Goal: Navigation & Orientation: Find specific page/section

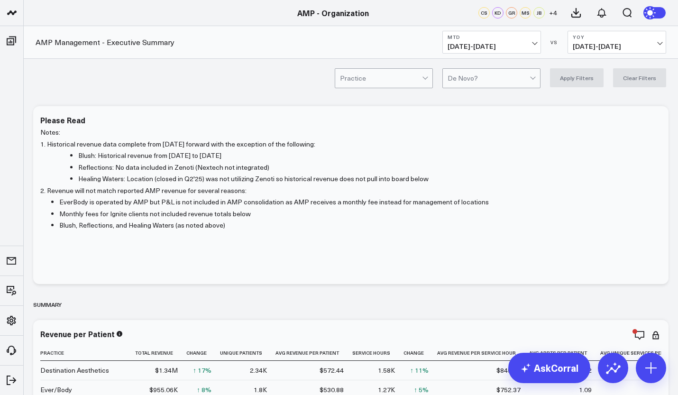
click at [56, 268] on link "AMP - Ever/Body" at bounding box center [81, 266] width 114 height 26
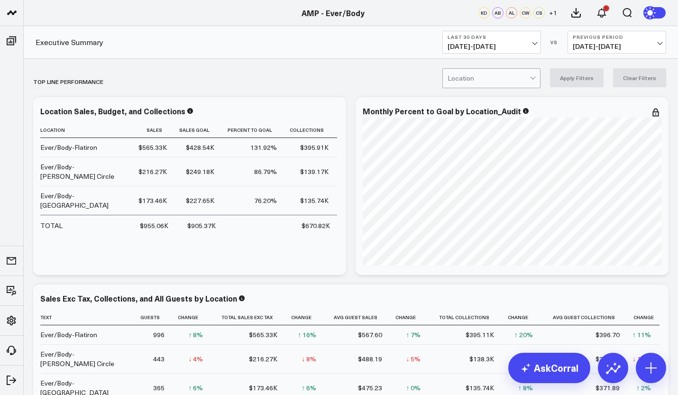
click at [638, 41] on button "Previous Period [DATE] - [DATE]" at bounding box center [616, 42] width 99 height 23
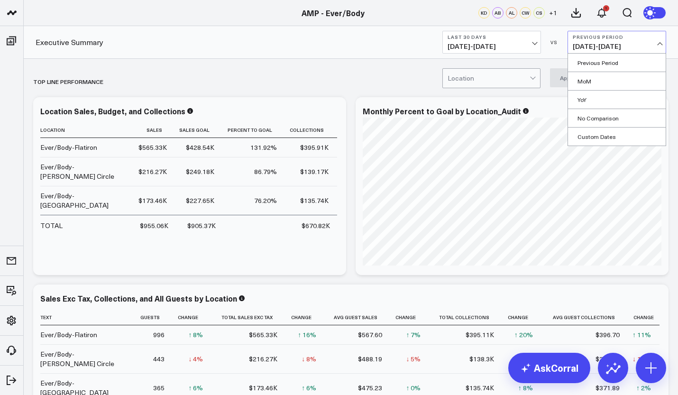
click at [68, 191] on link "AMP - Curate" at bounding box center [81, 189] width 114 height 26
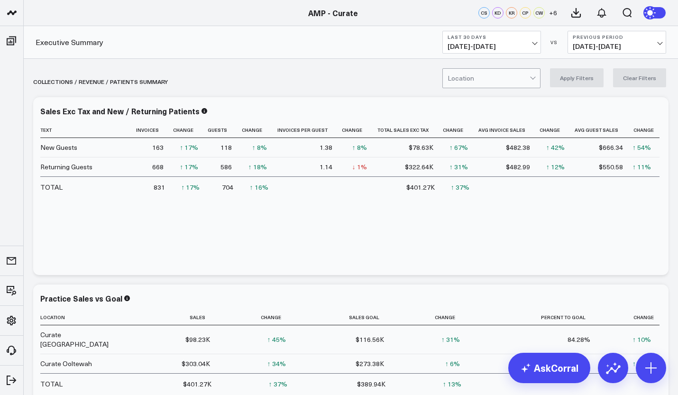
scroll to position [242, 0]
click at [63, 279] on link "AMP - Organization" at bounding box center [81, 280] width 114 height 26
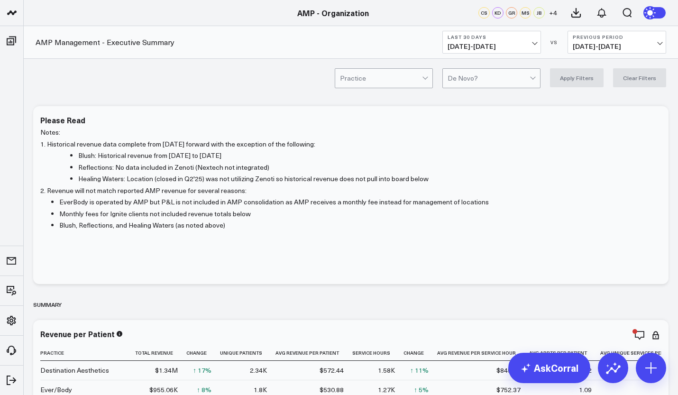
click at [521, 43] on span "09/10/25 - 10/09/25" at bounding box center [491, 47] width 88 height 8
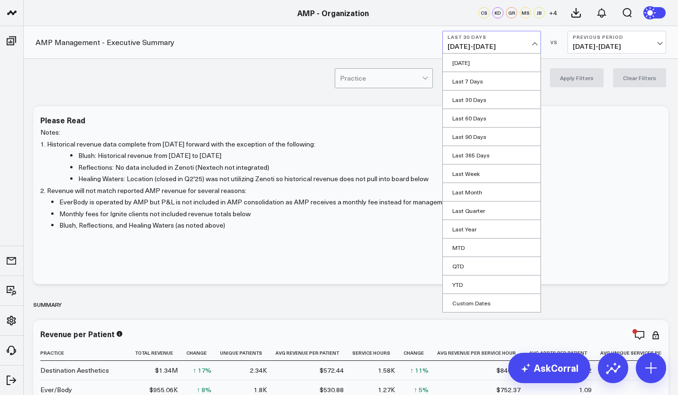
click at [471, 246] on link "MTD" at bounding box center [492, 247] width 98 height 18
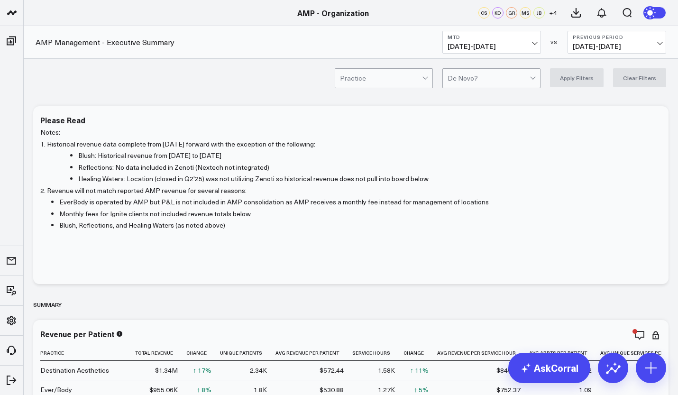
click at [619, 35] on b "Previous Period" at bounding box center [617, 37] width 88 height 6
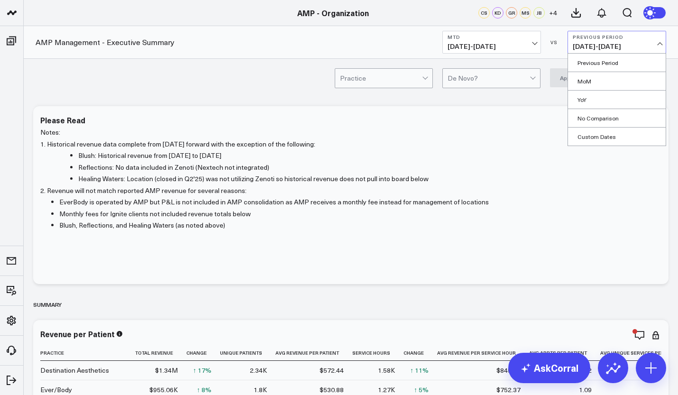
click at [582, 102] on link "YoY" at bounding box center [617, 100] width 98 height 18
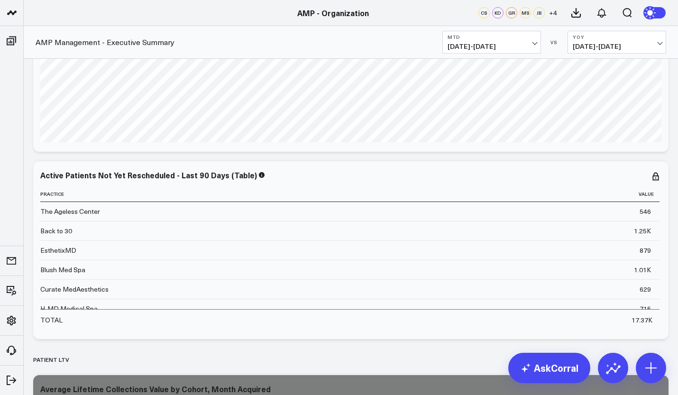
scroll to position [4759, 0]
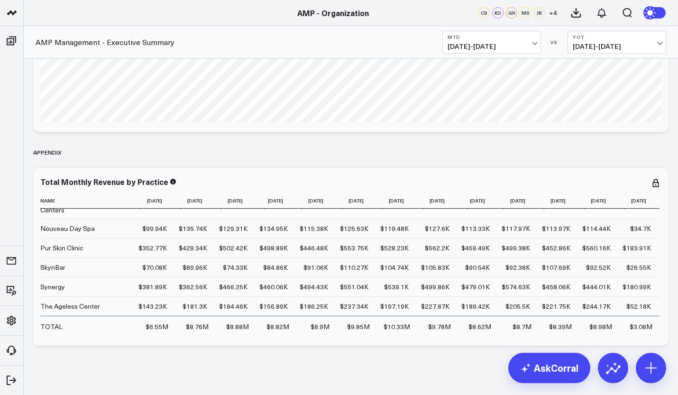
scroll to position [6904, 0]
